Goal: Complete application form

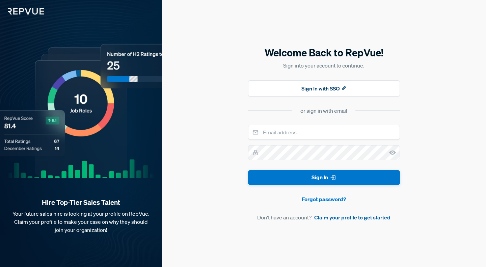
click at [344, 216] on link "Claim your profile to get started" at bounding box center [352, 217] width 76 height 8
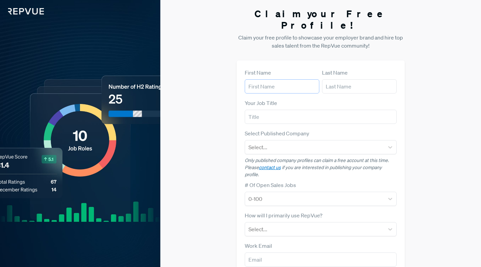
click at [264, 79] on input "text" at bounding box center [281, 86] width 75 height 14
click at [253, 79] on input "text" at bounding box center [281, 86] width 75 height 14
type input "[PERSON_NAME]"
type input "SVP, WW Human Resources"
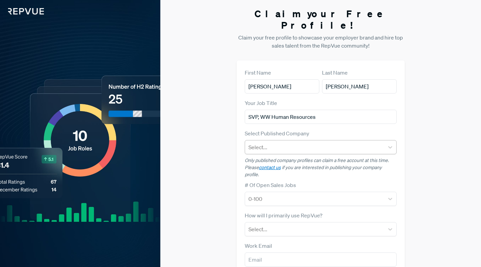
click at [286, 142] on div at bounding box center [314, 146] width 133 height 9
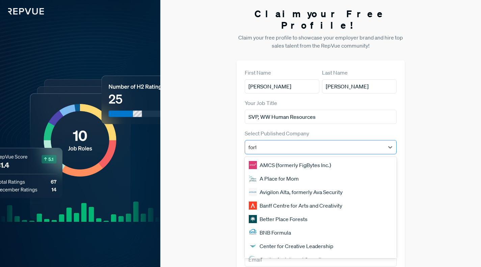
type input "[PERSON_NAME]"
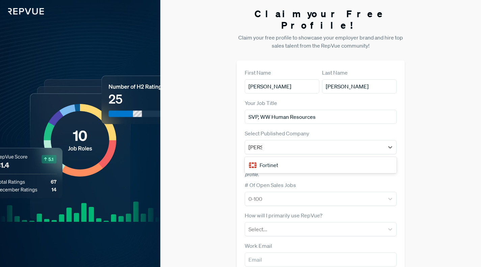
click at [284, 158] on div "Fortinet" at bounding box center [320, 164] width 152 height 13
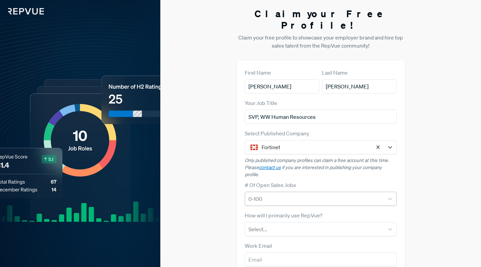
click at [297, 194] on div at bounding box center [314, 198] width 133 height 9
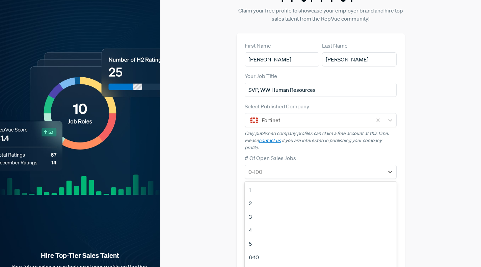
scroll to position [63, 0]
click at [250, 241] on div "51-100" at bounding box center [320, 247] width 152 height 13
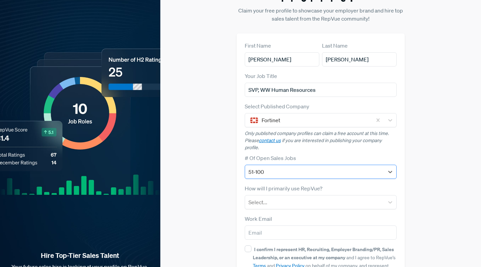
click at [284, 167] on div at bounding box center [314, 171] width 133 height 9
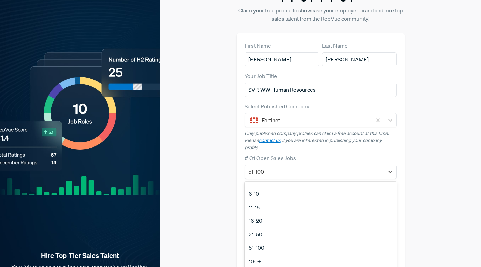
click at [258, 254] on div "100+" at bounding box center [320, 260] width 152 height 13
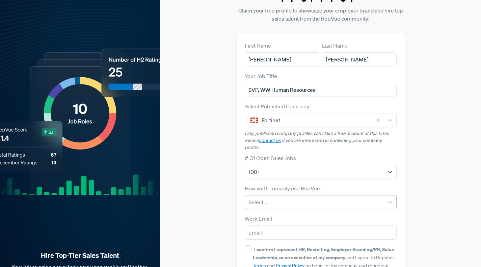
click at [262, 197] on div at bounding box center [314, 201] width 133 height 9
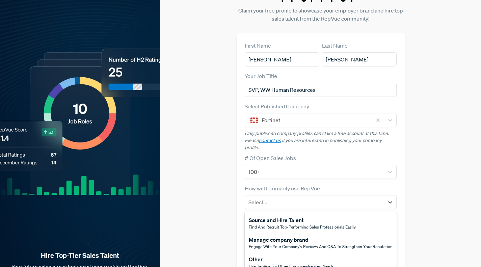
click at [292, 243] on span "Engage with your company's reviews and Q&A to strengthen your reputation" at bounding box center [321, 246] width 144 height 6
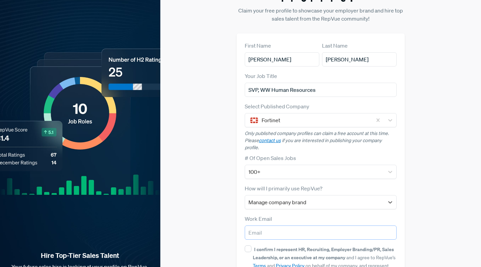
click at [285, 225] on input "email" at bounding box center [320, 232] width 152 height 14
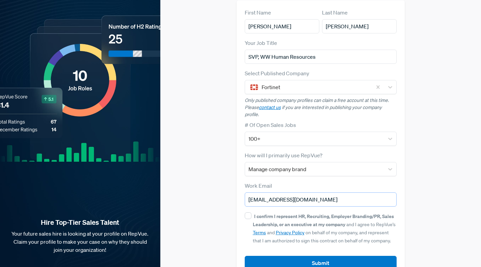
scroll to position [61, 0]
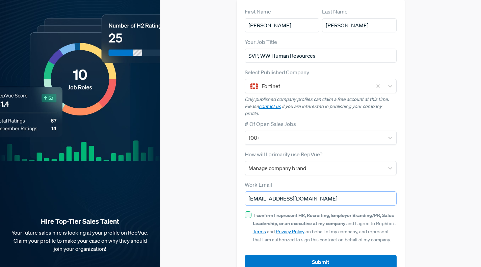
type input "[EMAIL_ADDRESS][DOMAIN_NAME]"
click at [249, 211] on input "I confirm I represent HR, Recruiting, Employer Branding/PR, Sales Leadership, o…" at bounding box center [247, 214] width 7 height 7
checkbox input "true"
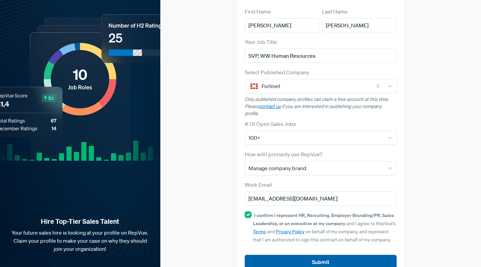
click at [317, 255] on button "Submit" at bounding box center [320, 262] width 152 height 14
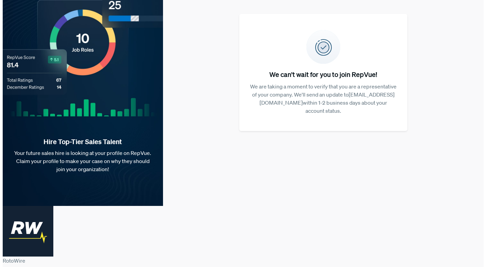
scroll to position [0, 0]
